Goal: Task Accomplishment & Management: Manage account settings

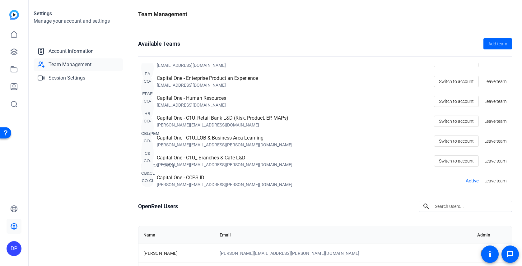
scroll to position [28, 0]
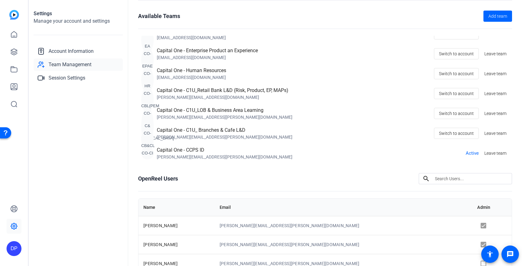
click at [195, 153] on div "Capital One - CCPS ID" at bounding box center [225, 150] width 136 height 7
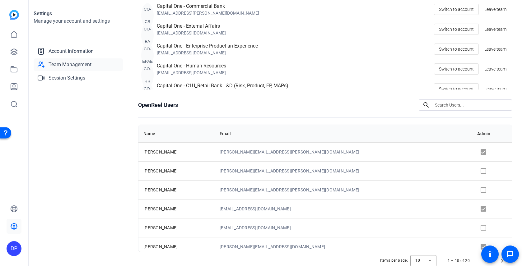
scroll to position [124, 0]
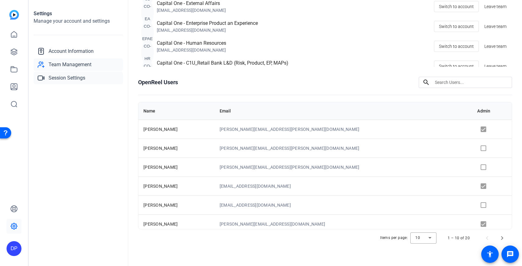
click at [66, 75] on span "Session Settings" at bounding box center [67, 77] width 37 height 7
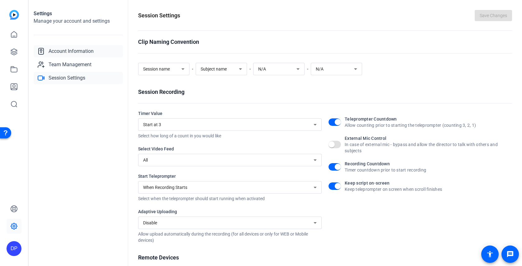
click at [81, 52] on span "Account Information" at bounding box center [71, 51] width 45 height 7
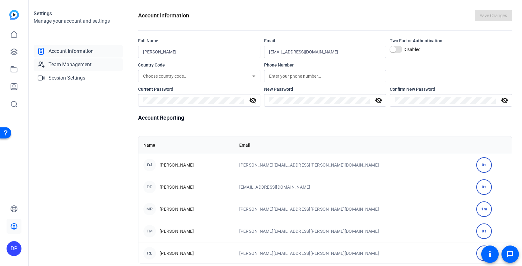
click at [74, 69] on link "Team Management" at bounding box center [78, 64] width 89 height 12
